Goal: Transaction & Acquisition: Purchase product/service

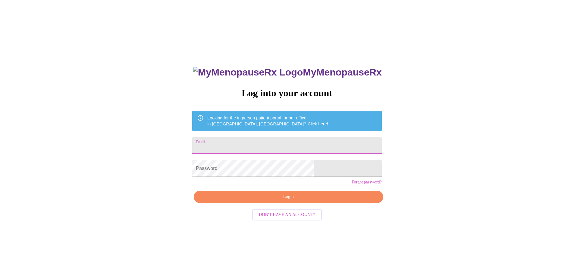
click at [244, 141] on input "Email" at bounding box center [286, 145] width 189 height 17
type input "[EMAIL_ADDRESS][DOMAIN_NAME]"
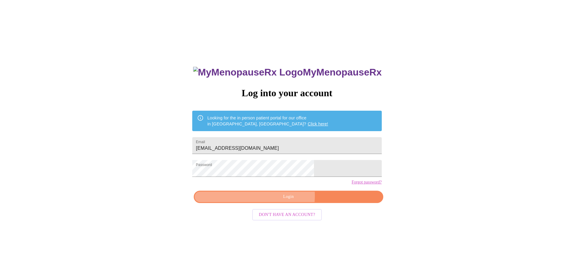
click at [286, 201] on span "Login" at bounding box center [288, 197] width 175 height 8
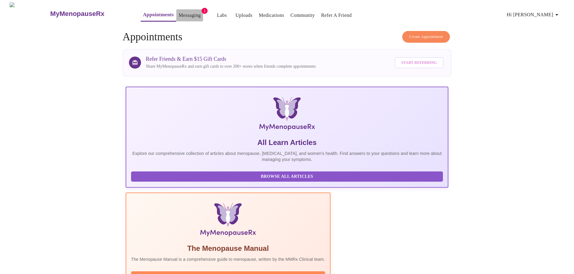
click at [180, 12] on link "Messaging" at bounding box center [190, 15] width 22 height 8
click at [179, 13] on link "Messaging" at bounding box center [190, 15] width 22 height 8
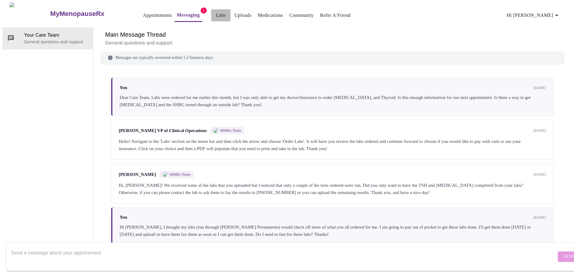
click at [216, 14] on link "Labs" at bounding box center [221, 15] width 10 height 8
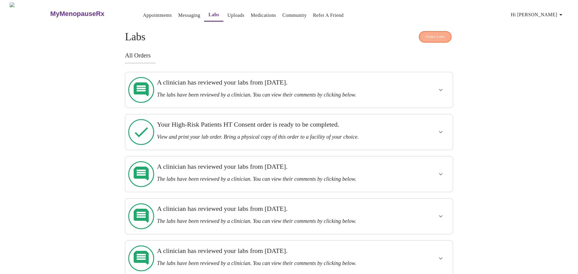
click at [438, 34] on span "Order Labs" at bounding box center [435, 36] width 19 height 7
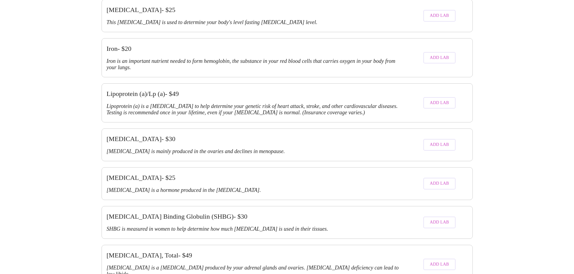
scroll to position [1084, 0]
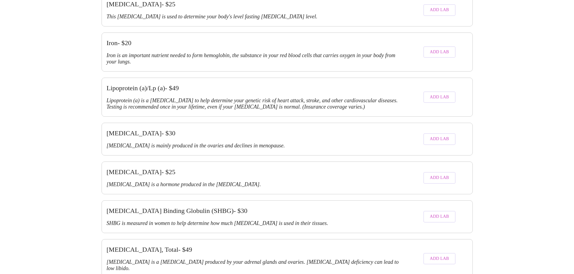
click at [441, 255] on span "Add Lab" at bounding box center [439, 259] width 19 height 8
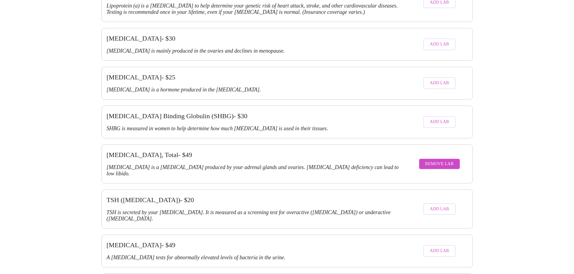
scroll to position [1180, 0]
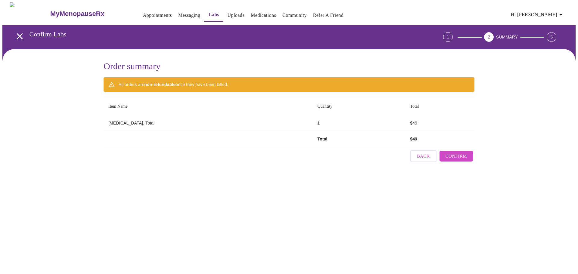
click at [460, 152] on span "Confirm" at bounding box center [456, 156] width 21 height 8
click at [461, 150] on span "Back" at bounding box center [462, 152] width 13 height 8
click at [555, 34] on div "3" at bounding box center [552, 37] width 10 height 10
click at [118, 116] on td "[MEDICAL_DATA], Total" at bounding box center [232, 123] width 257 height 16
click at [165, 79] on div "All orders are non-refundable once they have been billed." at bounding box center [174, 84] width 110 height 11
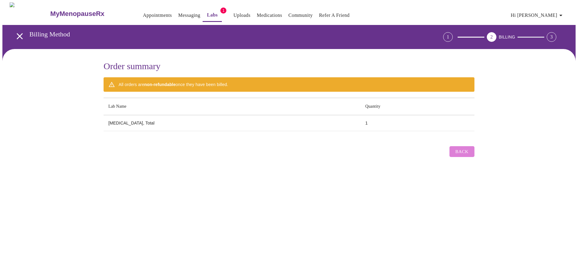
click at [465, 151] on span "Back" at bounding box center [462, 152] width 13 height 8
drag, startPoint x: 557, startPoint y: 33, endPoint x: 548, endPoint y: 32, distance: 9.1
click at [556, 33] on div "3" at bounding box center [552, 37] width 10 height 10
click at [320, 162] on div "Order summary All orders are non-refundable once they have been billed. Lab Nam…" at bounding box center [289, 110] width 574 height 123
click at [207, 11] on link "Labs" at bounding box center [212, 15] width 11 height 8
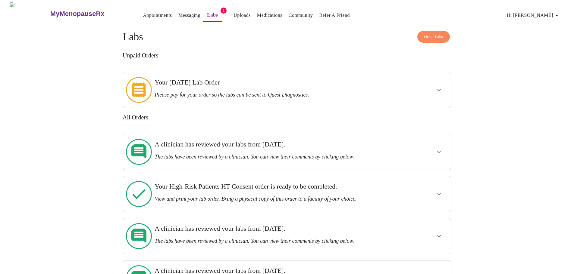
click at [224, 82] on h3 "Your [DATE] Lab Order" at bounding box center [271, 83] width 233 height 8
click at [440, 86] on icon "show more" at bounding box center [438, 89] width 7 height 7
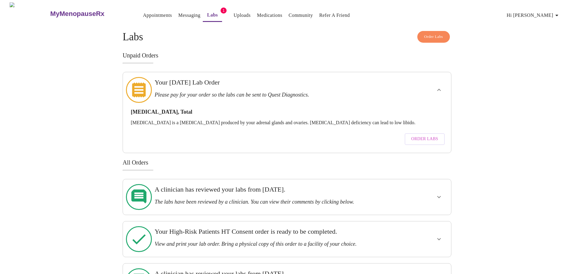
click at [420, 136] on span "Order Labs" at bounding box center [424, 140] width 27 height 8
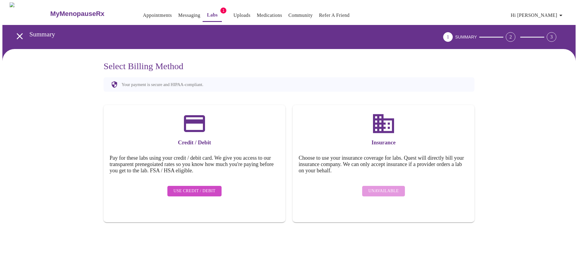
click at [198, 188] on span "Use Credit / Debit" at bounding box center [195, 192] width 42 height 8
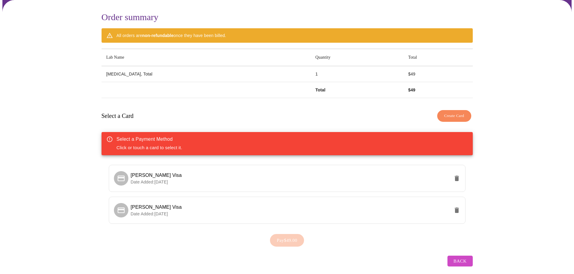
scroll to position [54, 0]
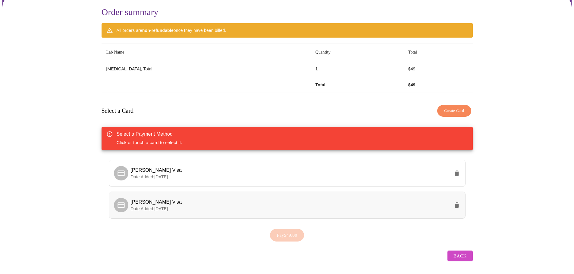
click at [167, 207] on span "Date Added: [DATE]" at bounding box center [149, 209] width 37 height 5
click at [279, 233] on span "Pay $49.00" at bounding box center [287, 236] width 20 height 8
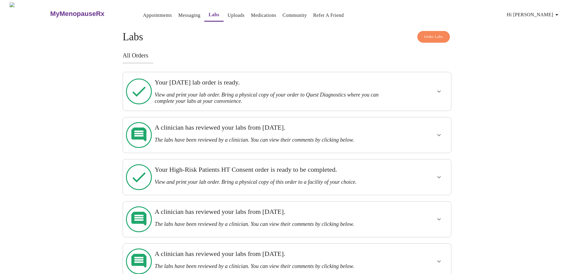
click at [205, 84] on h3 "Your [DATE] lab order is ready." at bounding box center [271, 83] width 233 height 8
